Goal: Use online tool/utility

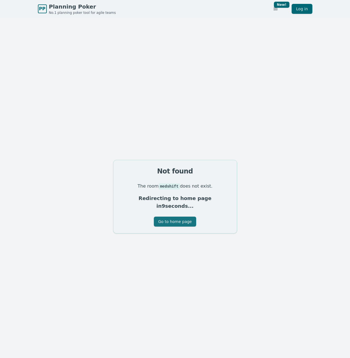
click at [176, 220] on button "Go to home page" at bounding box center [175, 222] width 42 height 10
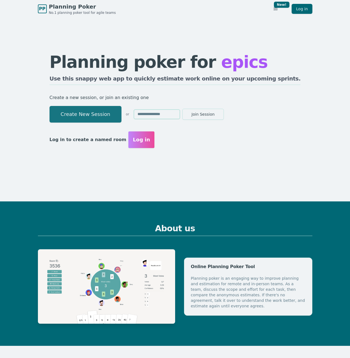
click at [102, 120] on button "Create New Session" at bounding box center [86, 114] width 72 height 17
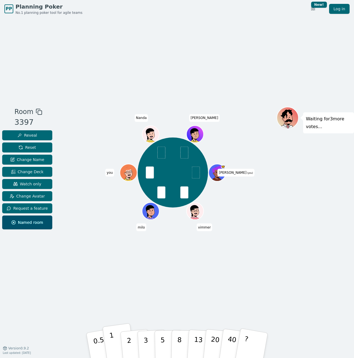
click at [118, 343] on button "1" at bounding box center [118, 345] width 33 height 45
drag, startPoint x: 131, startPoint y: 340, endPoint x: 135, endPoint y: 308, distance: 31.8
click at [135, 308] on div "Room 3397 Reveal Reset Change Name Change Deck Watch only Change Avatar Request…" at bounding box center [177, 183] width 354 height 331
click at [143, 343] on button "3" at bounding box center [152, 345] width 30 height 43
click at [155, 338] on button "5" at bounding box center [169, 346] width 29 height 42
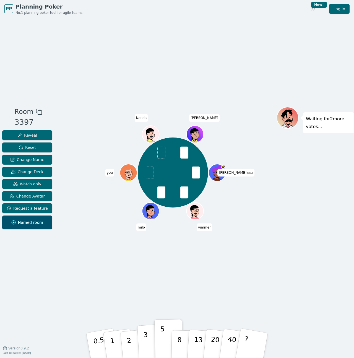
click at [146, 339] on p "3" at bounding box center [146, 346] width 6 height 30
click at [129, 341] on p "2" at bounding box center [129, 346] width 7 height 30
click at [115, 336] on button "1" at bounding box center [118, 345] width 33 height 45
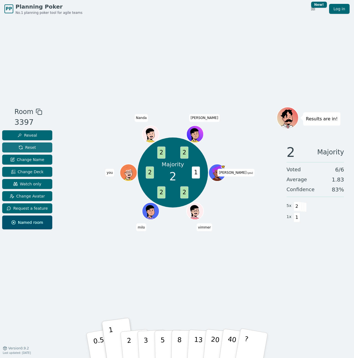
click at [33, 149] on span "Reset" at bounding box center [27, 148] width 17 height 6
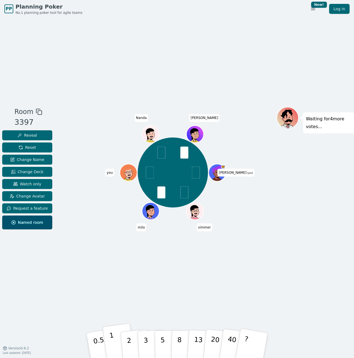
click at [116, 350] on button "1" at bounding box center [118, 345] width 33 height 45
click at [147, 338] on p "3" at bounding box center [146, 346] width 6 height 30
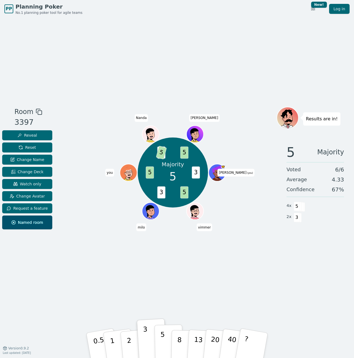
click at [160, 339] on button "5" at bounding box center [169, 346] width 29 height 42
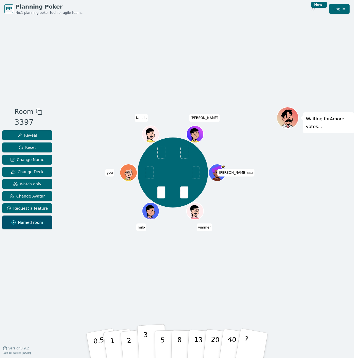
click at [150, 341] on button "3" at bounding box center [152, 345] width 30 height 43
click at [128, 343] on p "2" at bounding box center [129, 346] width 7 height 30
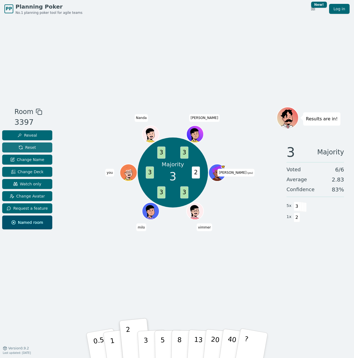
click at [30, 147] on span "Reset" at bounding box center [27, 148] width 17 height 6
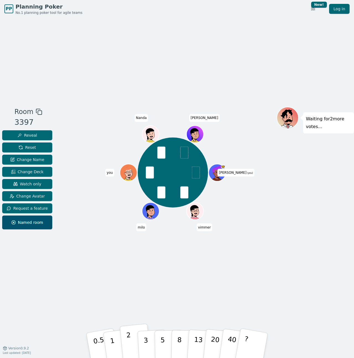
click at [128, 347] on p "2" at bounding box center [129, 346] width 7 height 30
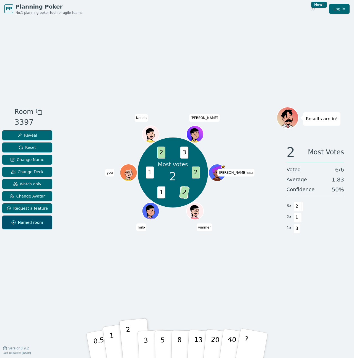
click at [112, 337] on button "1" at bounding box center [118, 345] width 33 height 45
